Goal: Task Accomplishment & Management: Complete application form

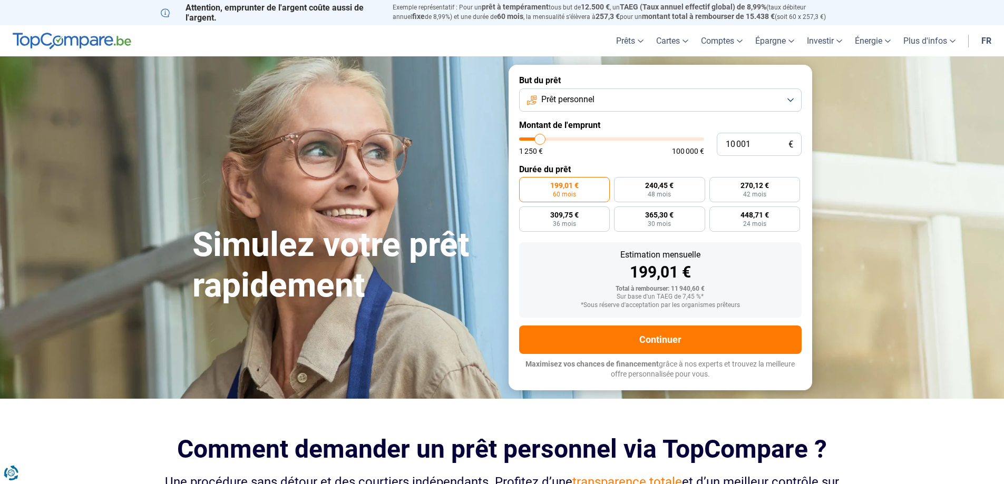
type input "54 250"
type input "54250"
click at [618, 140] on input "range" at bounding box center [611, 139] width 185 height 3
radio input "false"
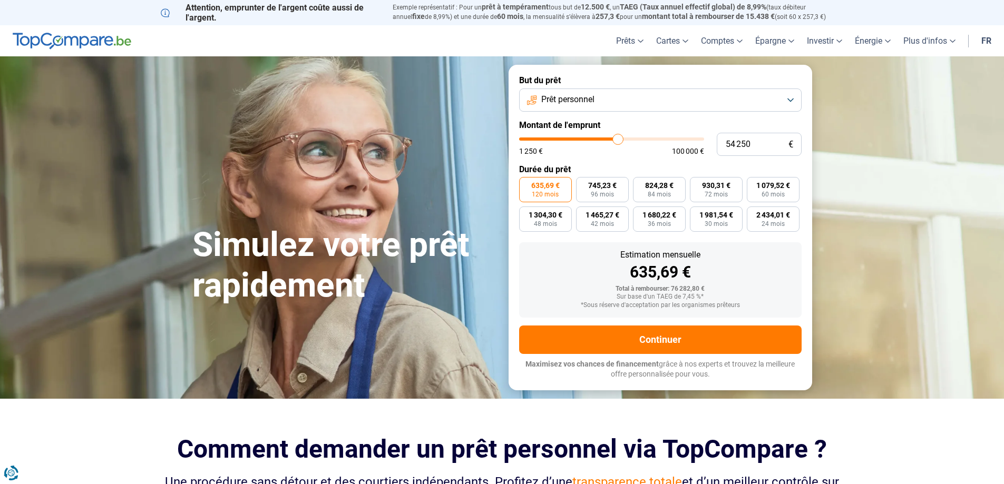
type input "33 500"
type input "33500"
click at [581, 138] on input "range" at bounding box center [611, 139] width 185 height 3
type input "17 500"
type input "17500"
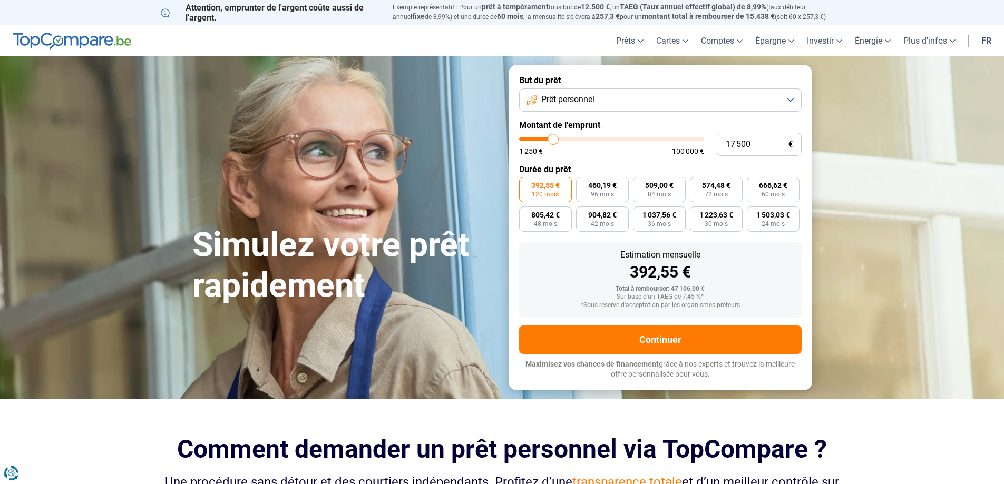
click at [553, 138] on input "range" at bounding box center [611, 139] width 185 height 3
radio input "true"
type input "12 500"
type input "12500"
type input "12 250"
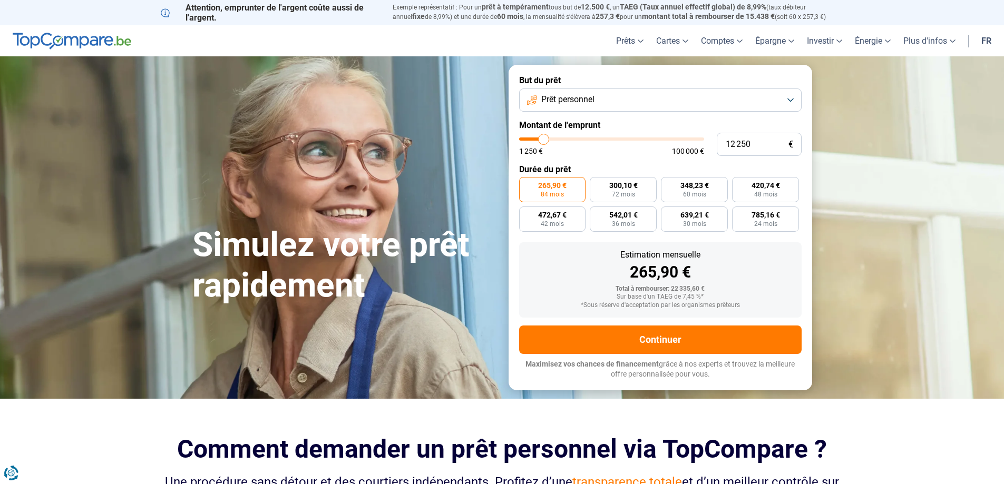
type input "12250"
click at [544, 139] on input "range" at bounding box center [611, 139] width 185 height 3
radio input "true"
click at [547, 139] on input "range" at bounding box center [611, 139] width 185 height 3
click at [549, 140] on input "range" at bounding box center [611, 139] width 185 height 3
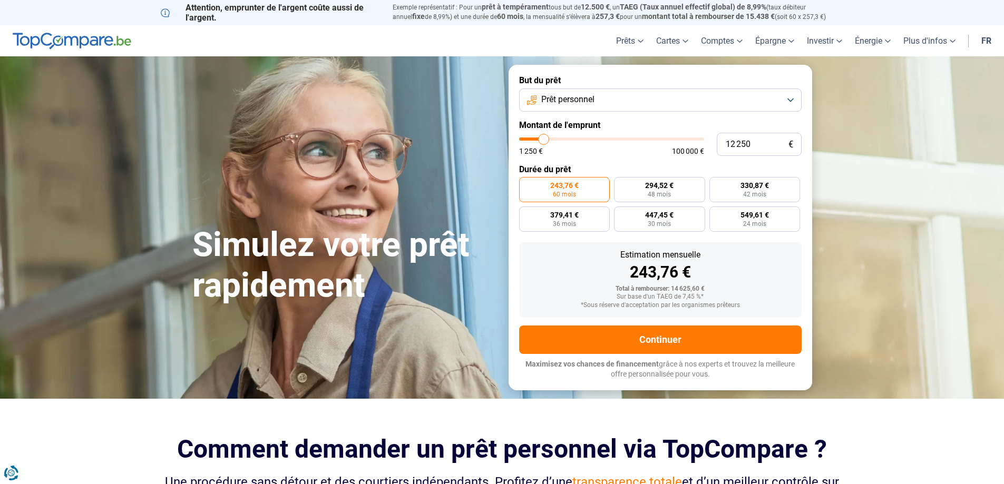
type input "16 250"
type input "16250"
click at [551, 139] on input "range" at bounding box center [611, 139] width 185 height 3
radio input "false"
type input "16 000"
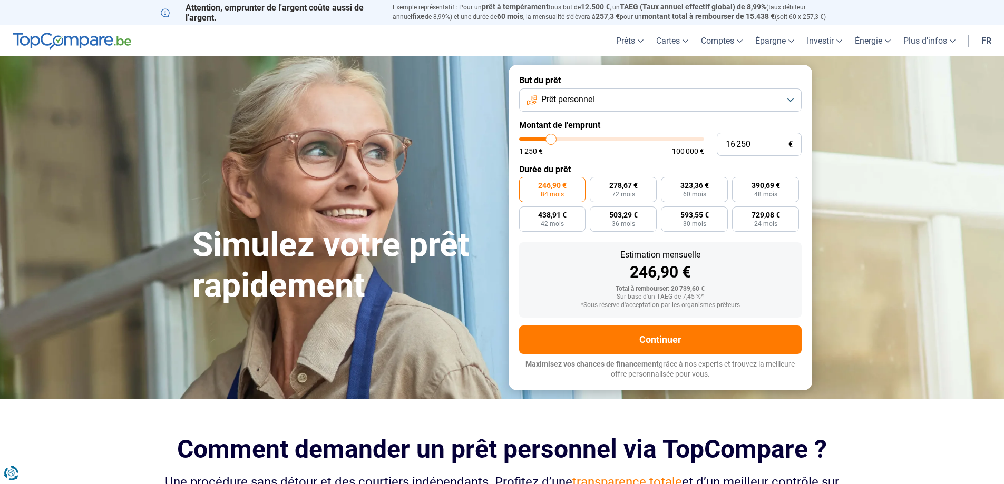
type input "16000"
type input "15 750"
type input "15750"
type input "15 500"
type input "15500"
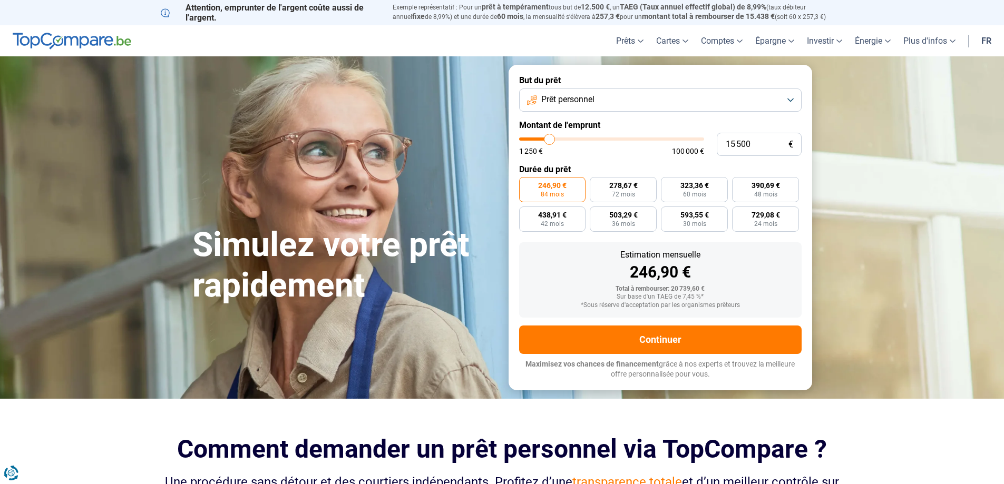
type input "15 000"
type input "15000"
type input "14 750"
type input "14750"
type input "14 500"
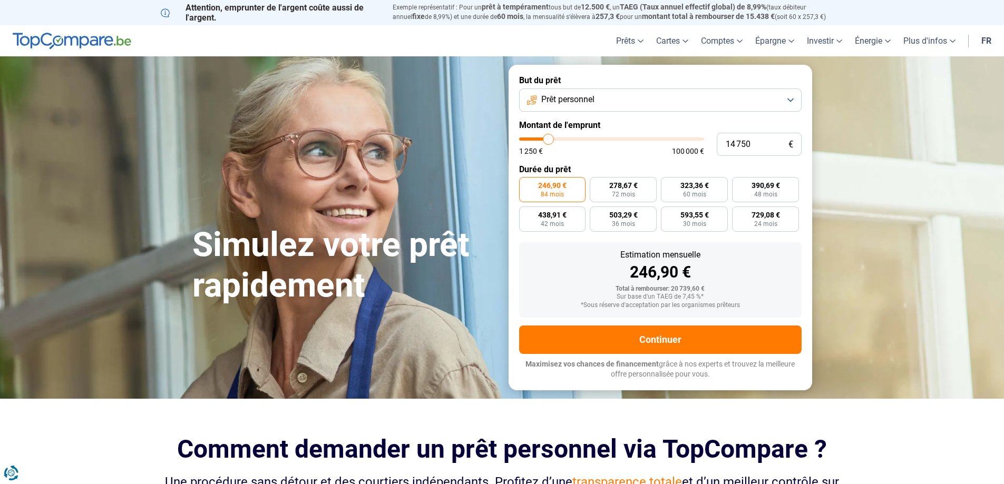
type input "14500"
type input "14 750"
type input "14750"
type input "15 500"
type input "15500"
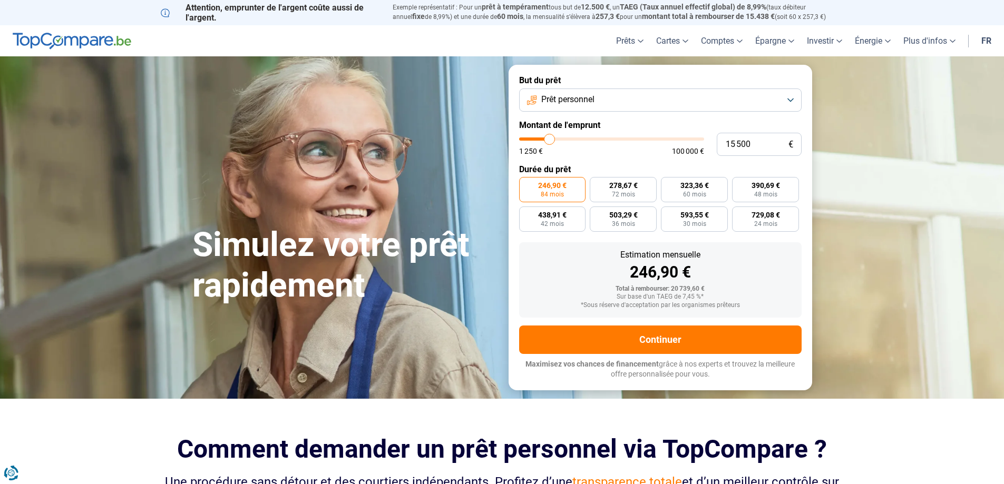
click at [550, 139] on input "range" at bounding box center [611, 139] width 185 height 3
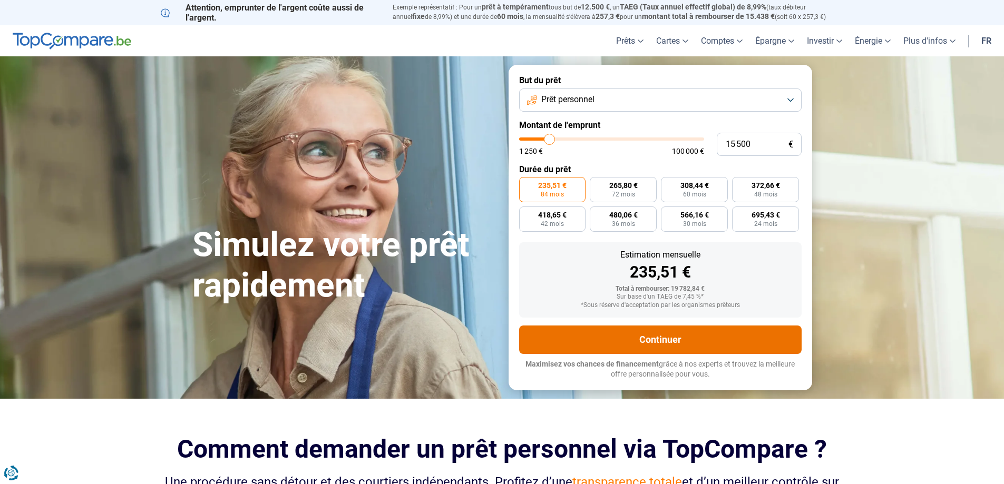
click at [663, 344] on button "Continuer" at bounding box center [660, 340] width 282 height 28
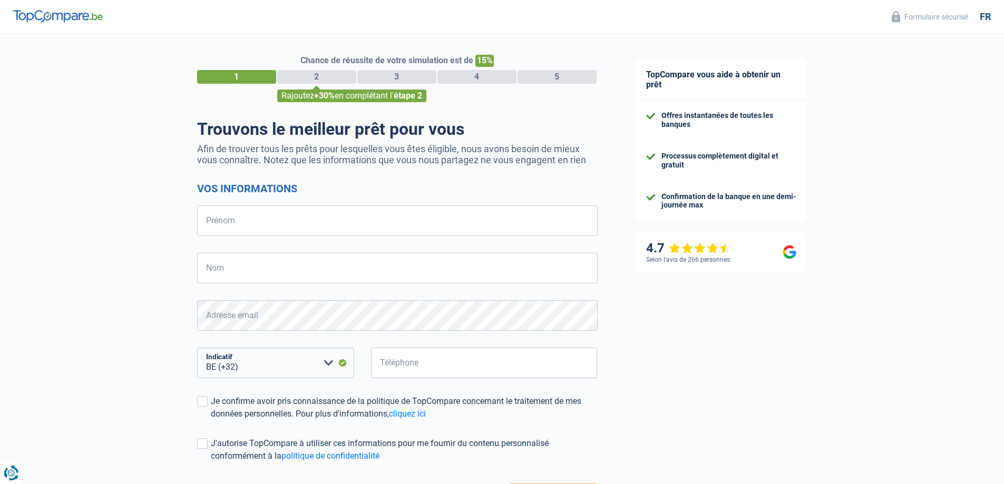
select select "32"
